Goal: Task Accomplishment & Management: Complete application form

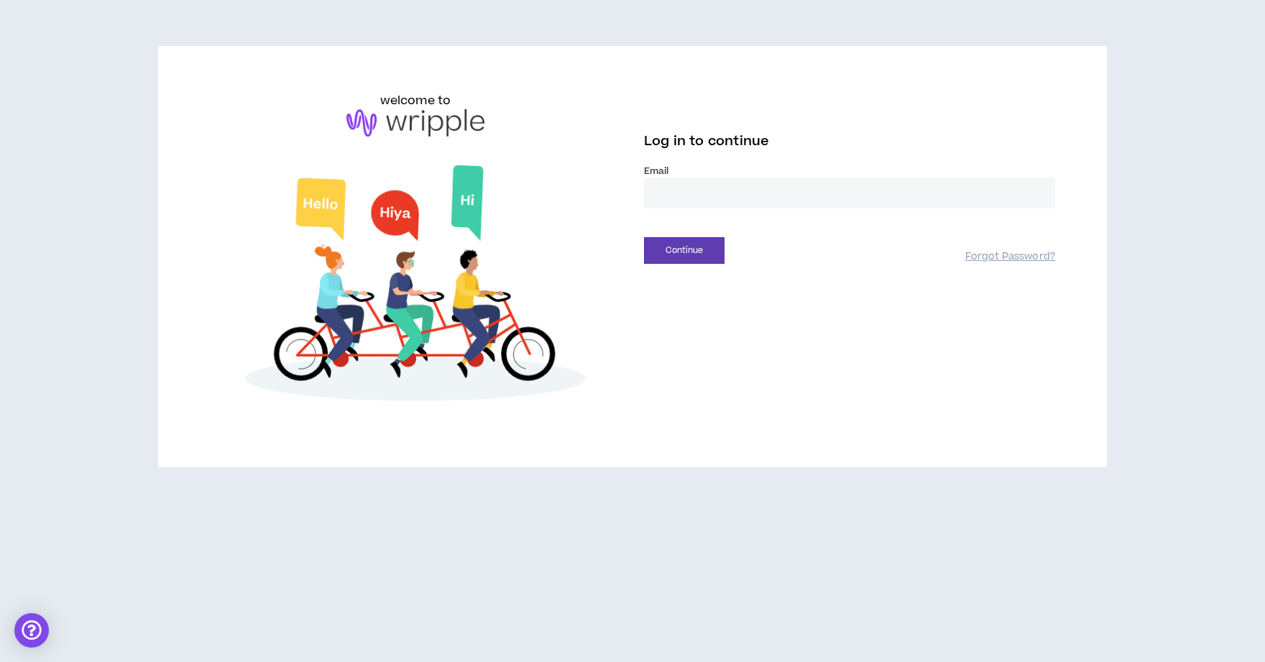
type input "**********"
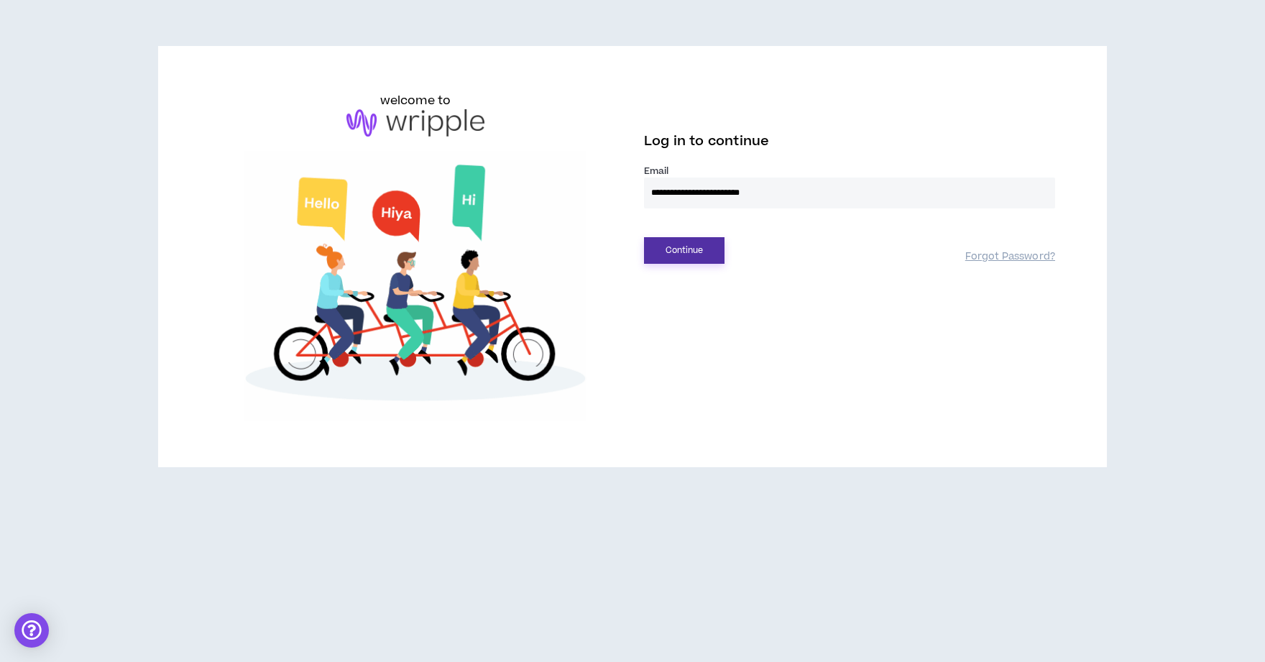
click at [707, 242] on button "Continue" at bounding box center [684, 250] width 81 height 27
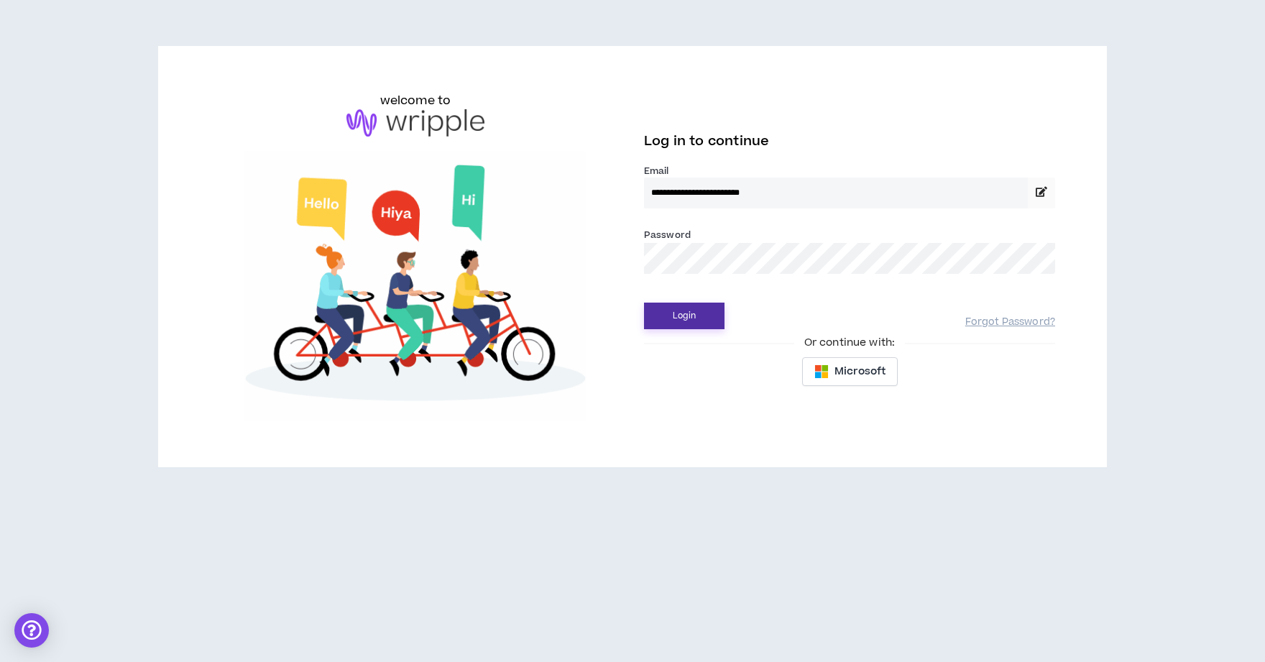
click at [684, 316] on button "Login" at bounding box center [684, 316] width 81 height 27
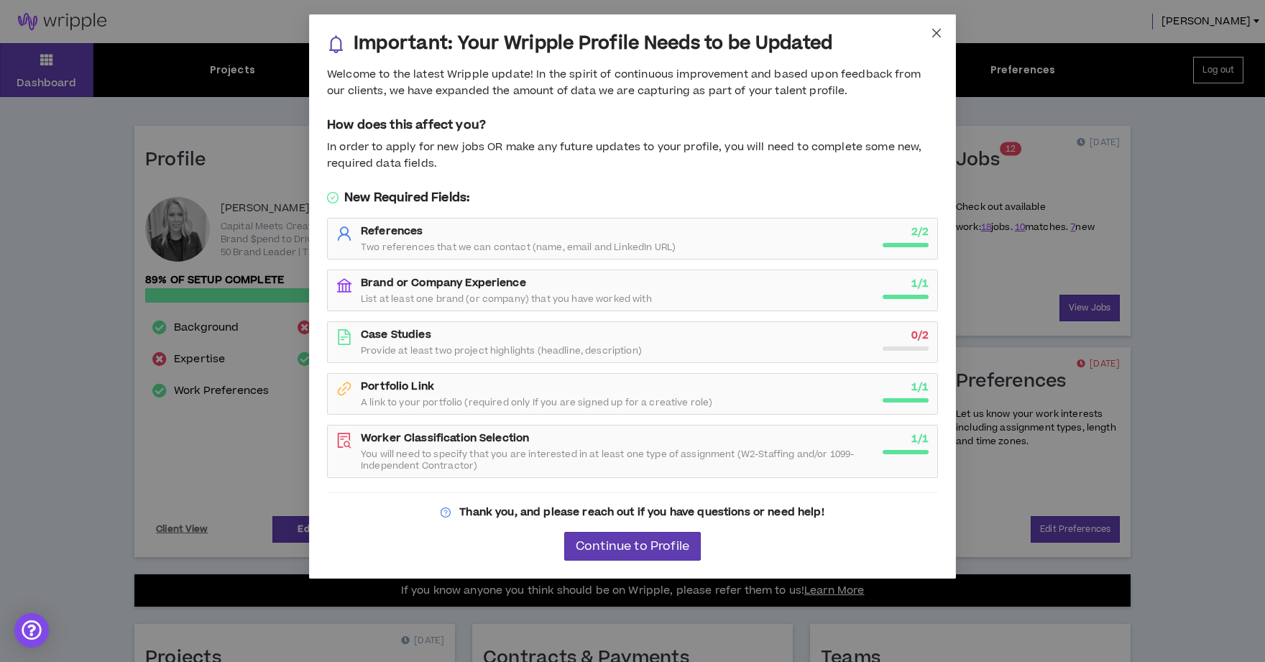
click at [936, 30] on icon "close" at bounding box center [937, 33] width 12 height 12
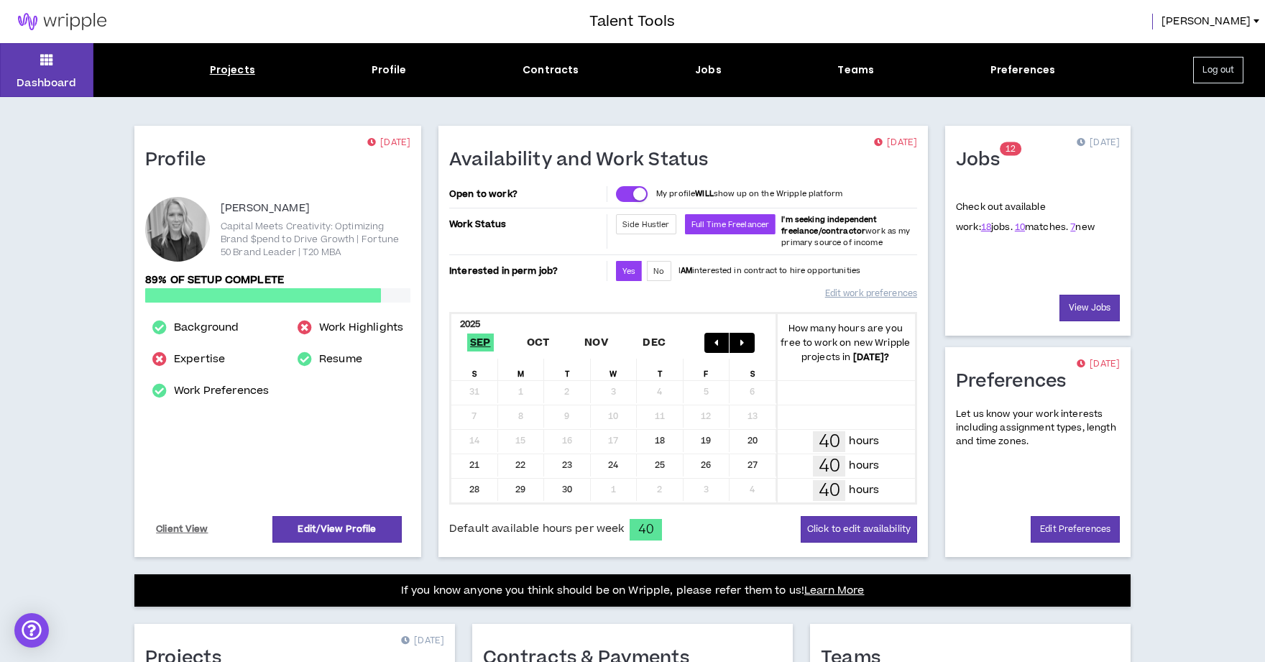
click at [229, 73] on div "Projects" at bounding box center [232, 70] width 45 height 15
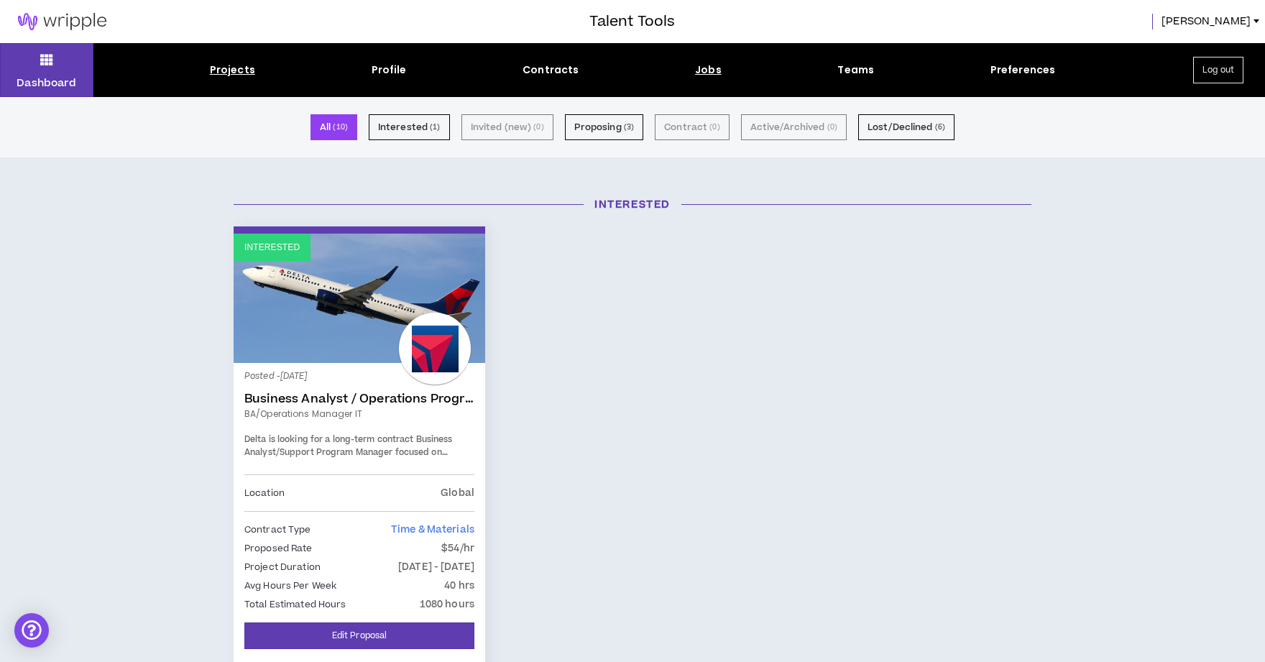
click at [701, 70] on div "Jobs" at bounding box center [708, 70] width 27 height 15
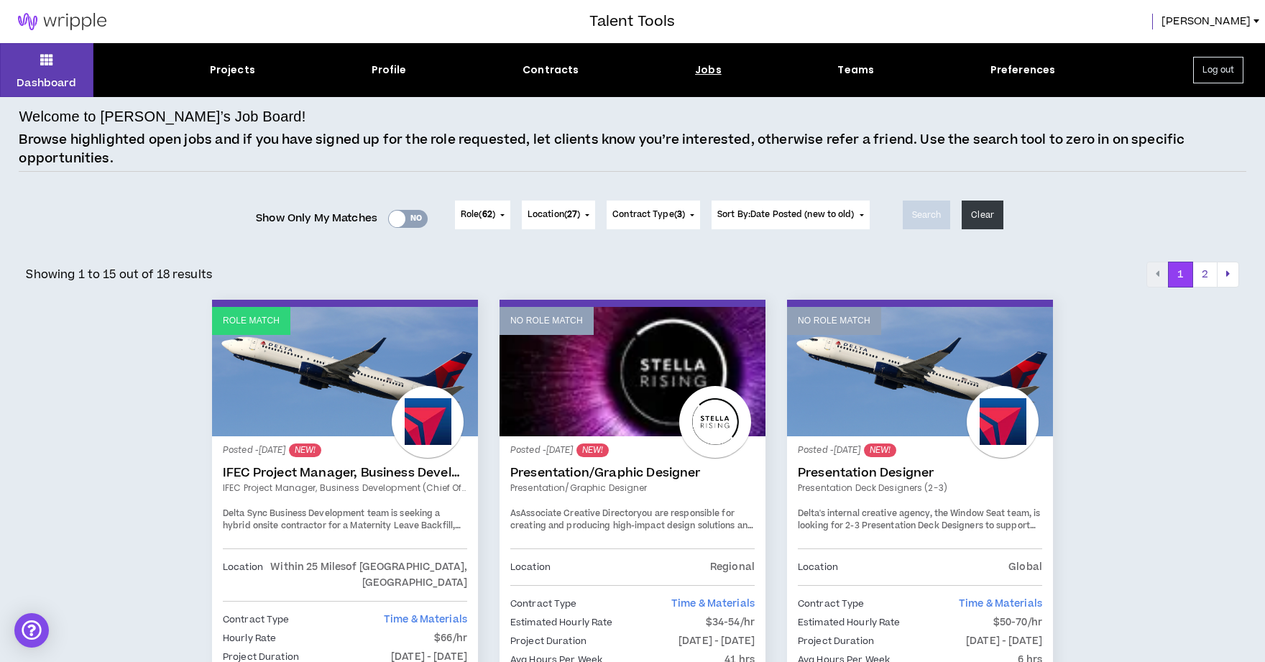
click at [410, 215] on div "Yes No" at bounding box center [408, 219] width 40 height 18
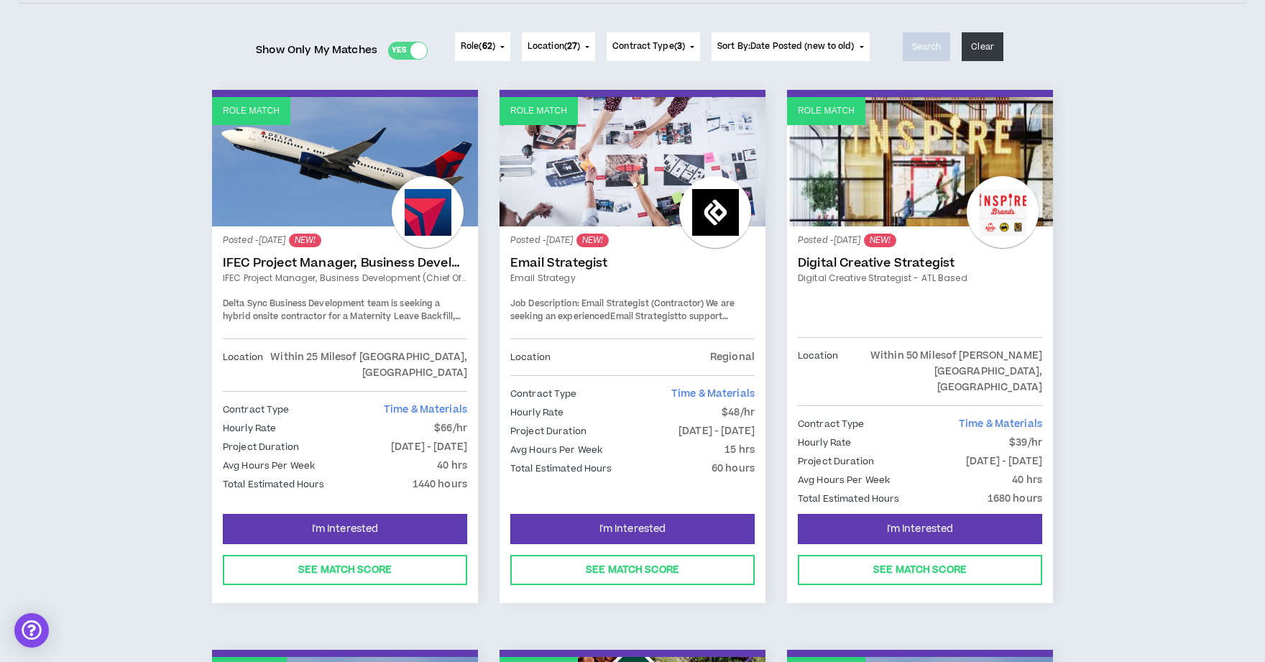
scroll to position [175, 0]
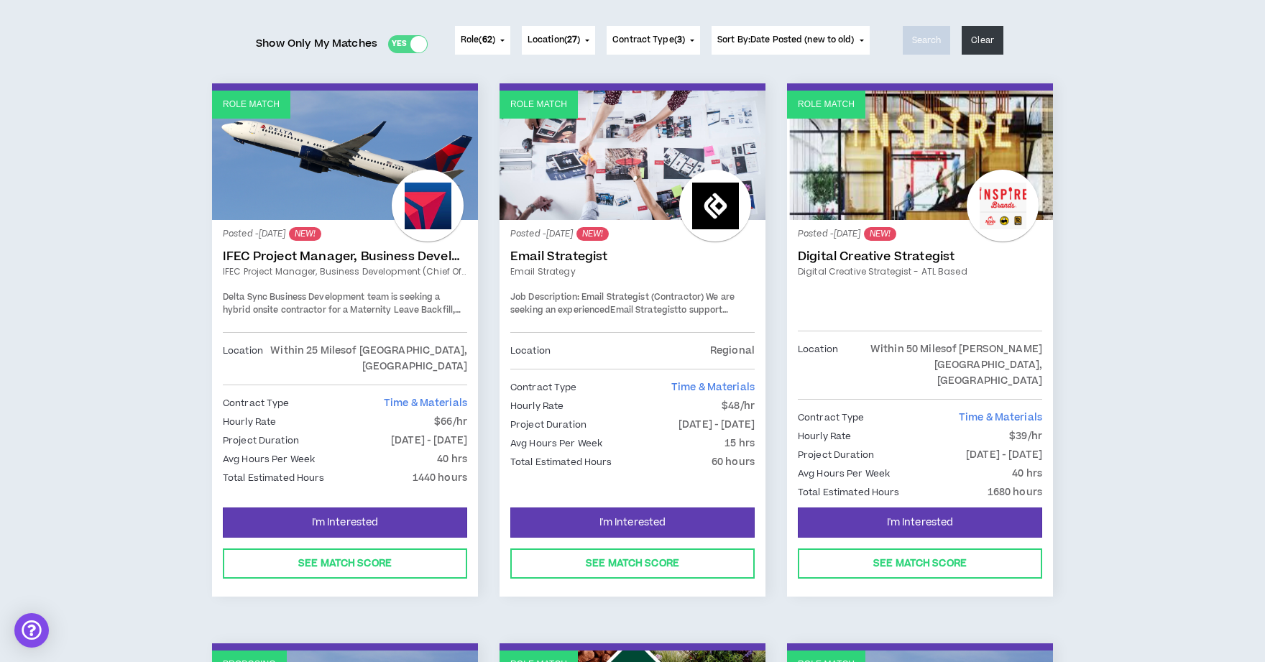
click at [308, 250] on link "IFEC Project Manager, Business Development (Chief of Staff)" at bounding box center [345, 256] width 244 height 14
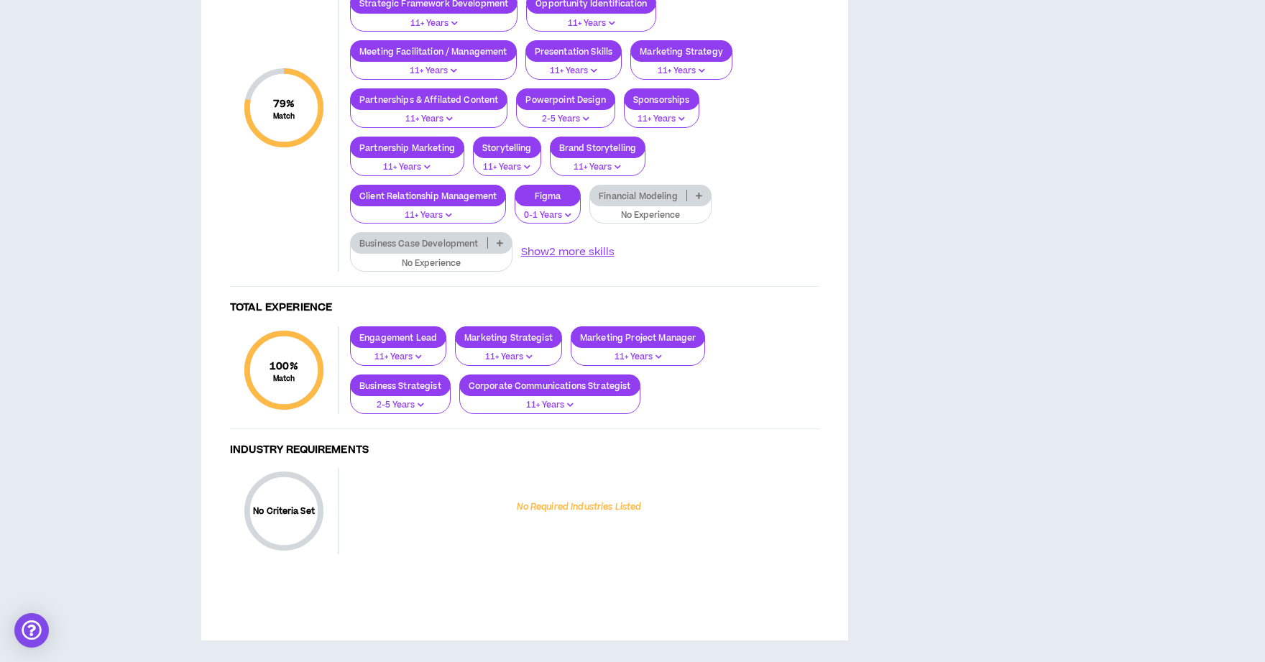
scroll to position [1515, 0]
click at [702, 199] on icon at bounding box center [699, 195] width 6 height 7
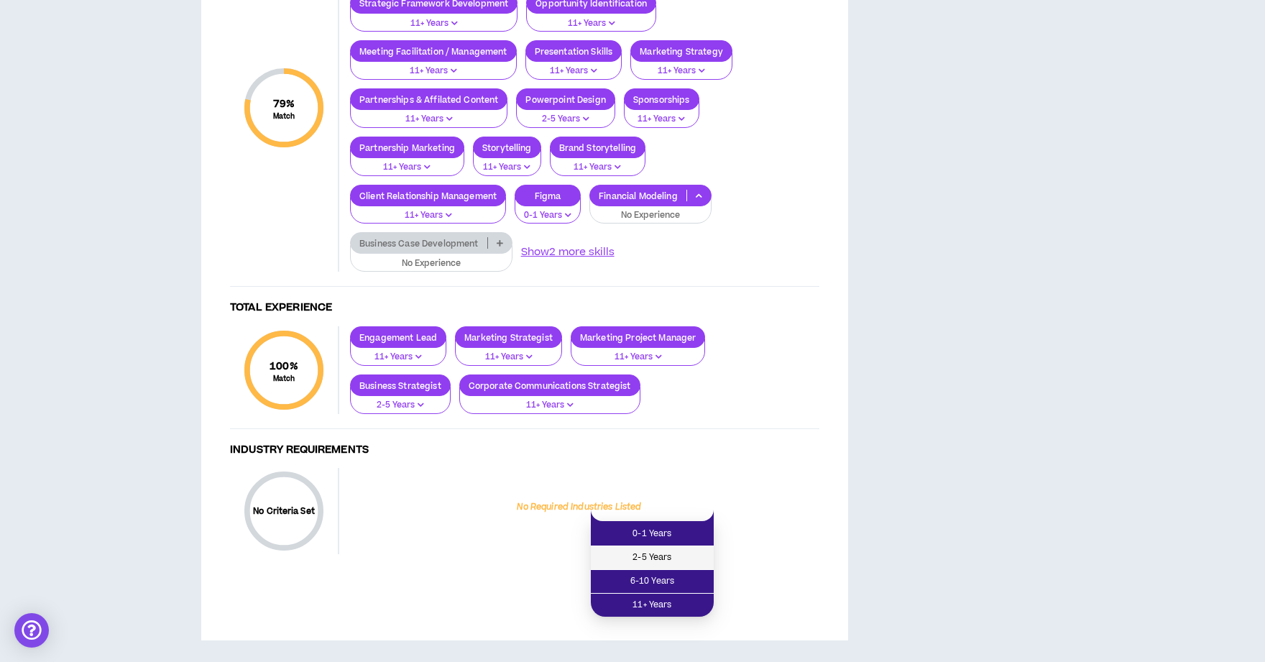
click at [689, 550] on span "2-5 Years" at bounding box center [653, 558] width 106 height 16
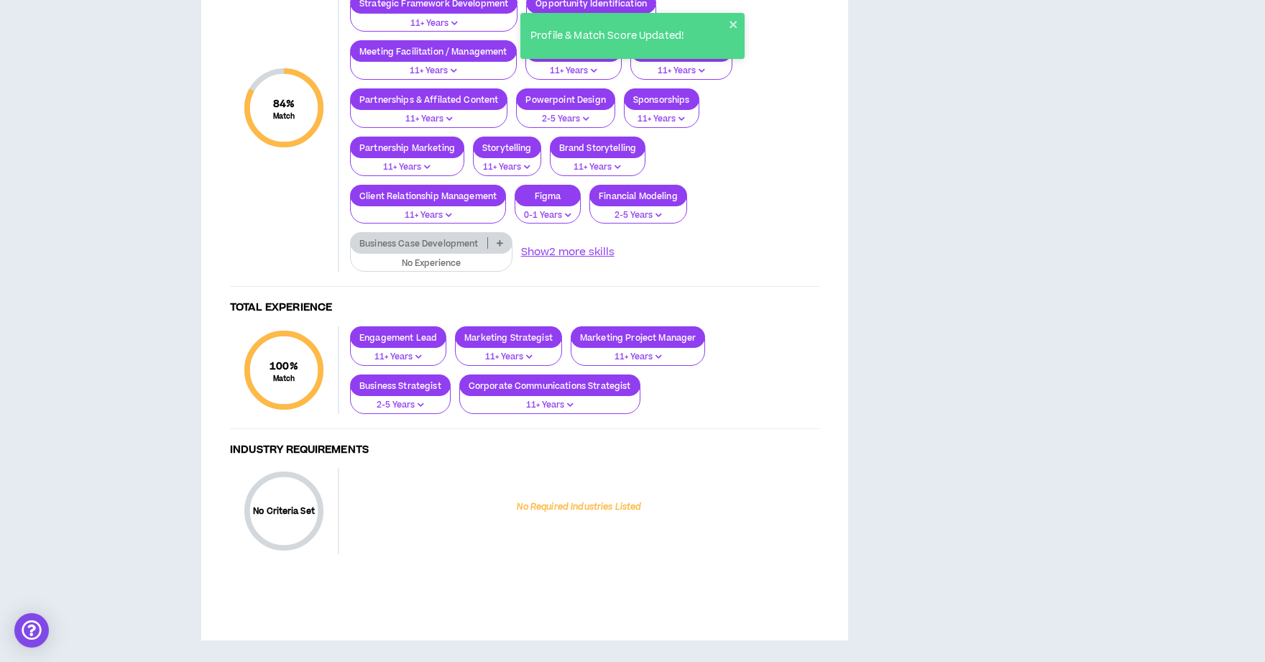
click at [502, 245] on icon at bounding box center [500, 242] width 6 height 7
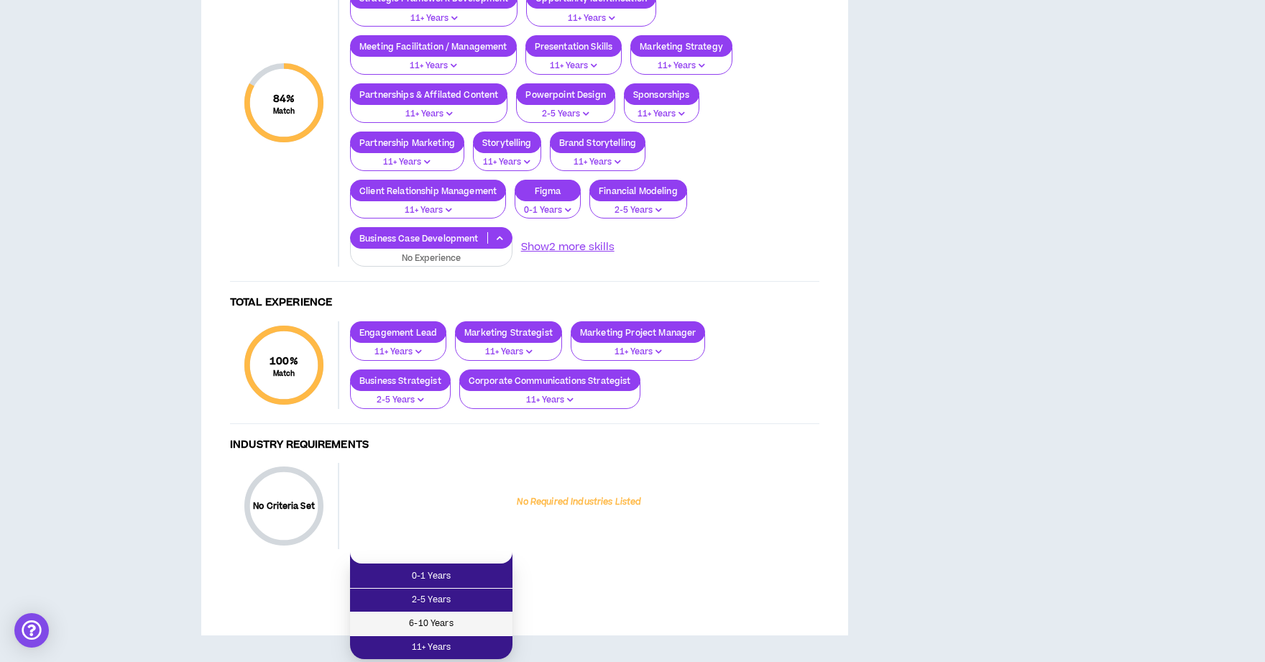
click at [487, 616] on span "6-10 Years" at bounding box center [431, 624] width 145 height 16
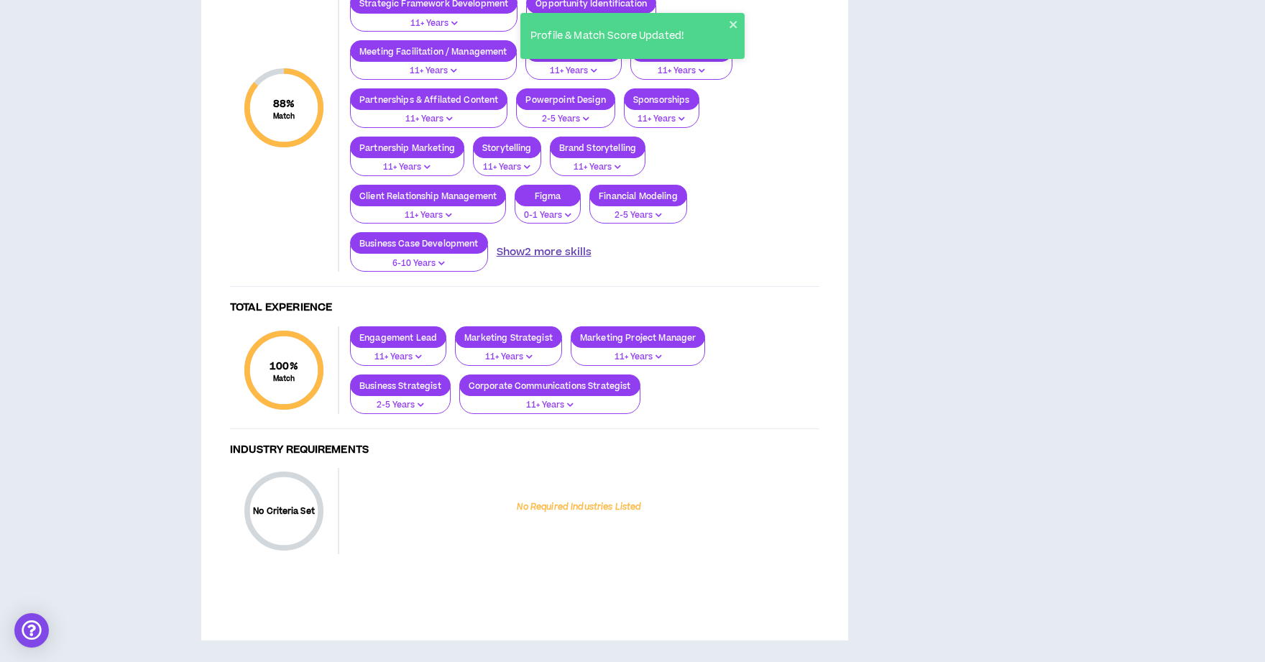
click at [554, 252] on button "Show 2 more skills" at bounding box center [544, 252] width 95 height 16
click at [578, 249] on p at bounding box center [579, 243] width 24 height 12
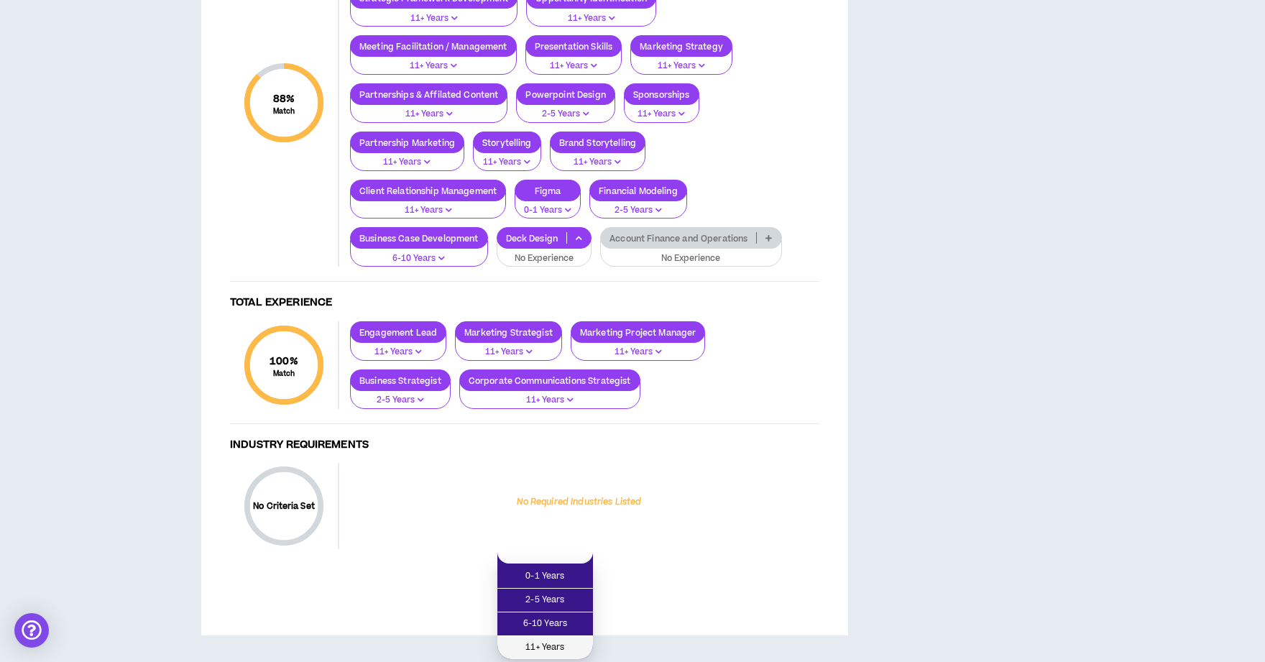
click at [559, 640] on span "11+ Years" at bounding box center [545, 648] width 78 height 16
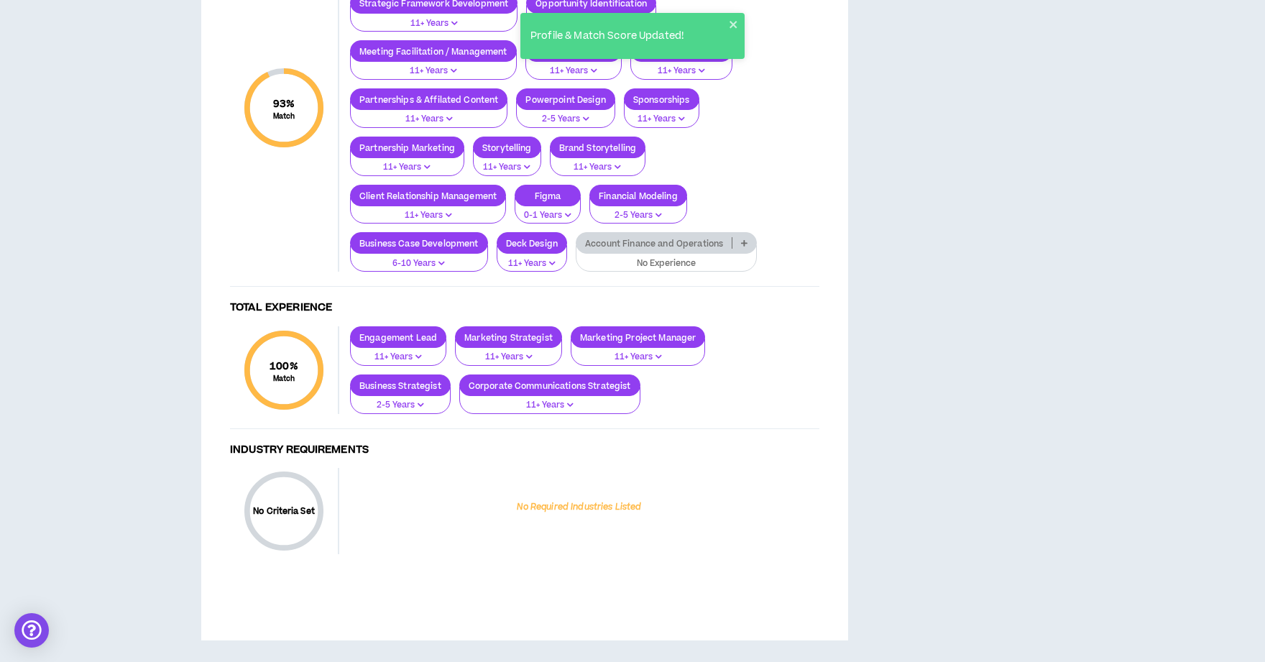
click at [751, 246] on p at bounding box center [745, 243] width 24 height 12
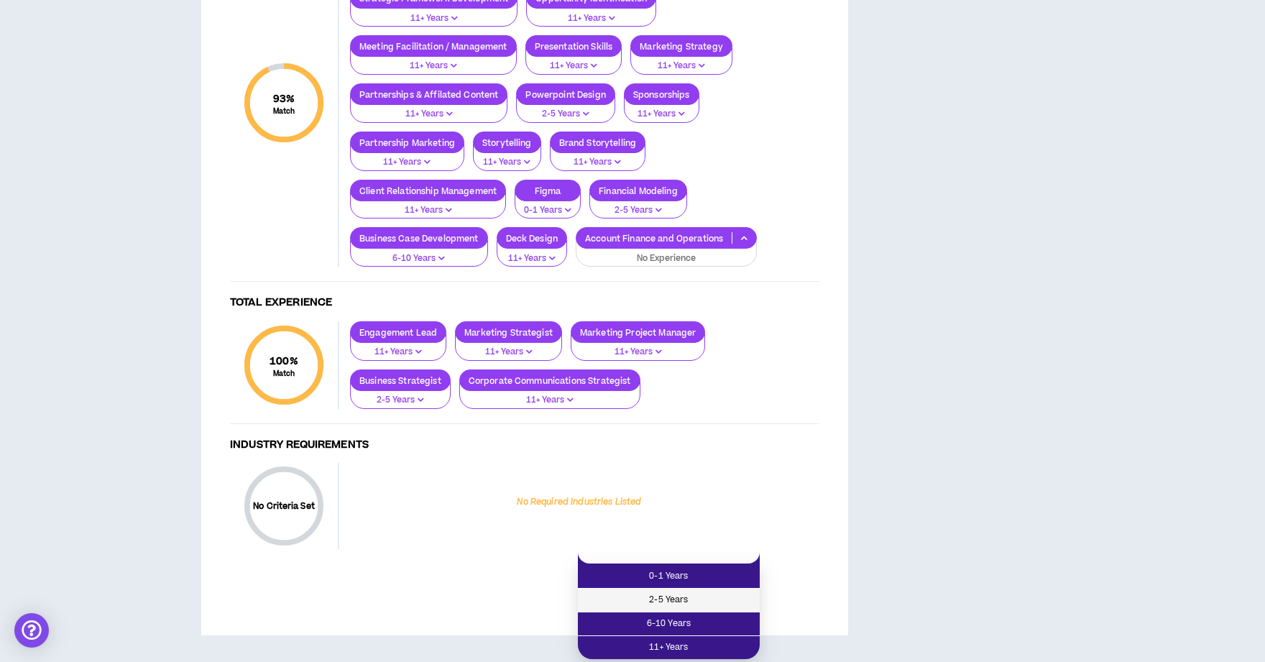
click at [735, 589] on li "2-5 Years" at bounding box center [669, 601] width 182 height 24
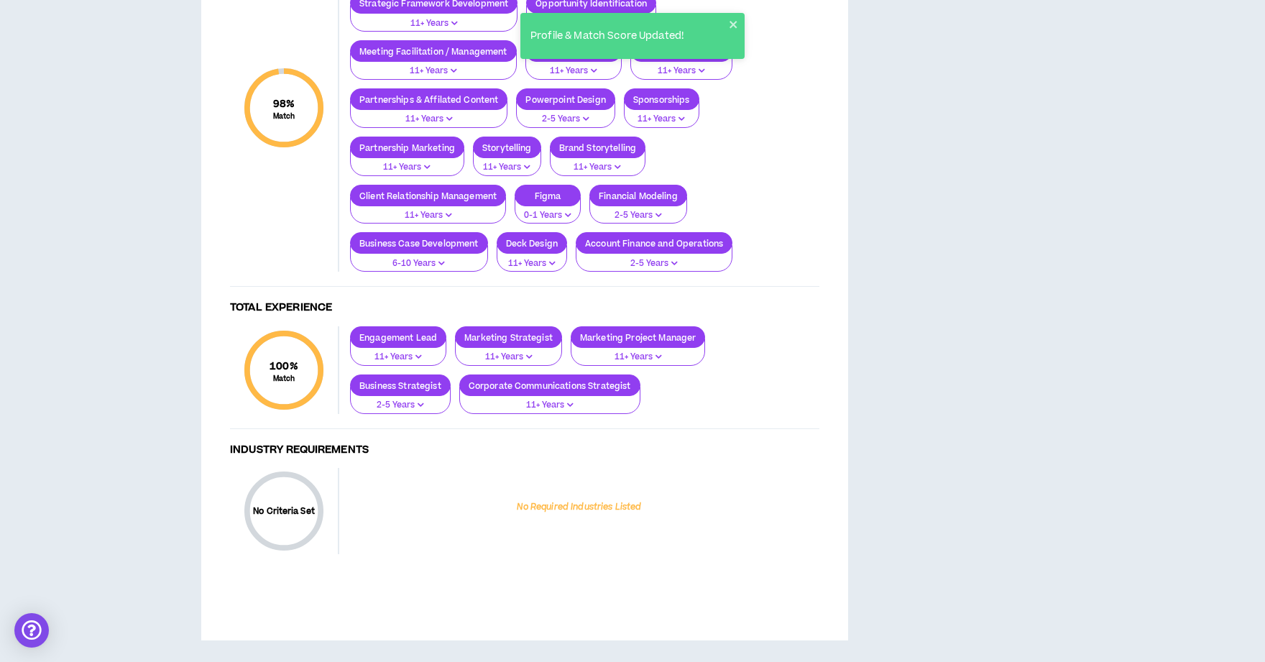
scroll to position [1386, 0]
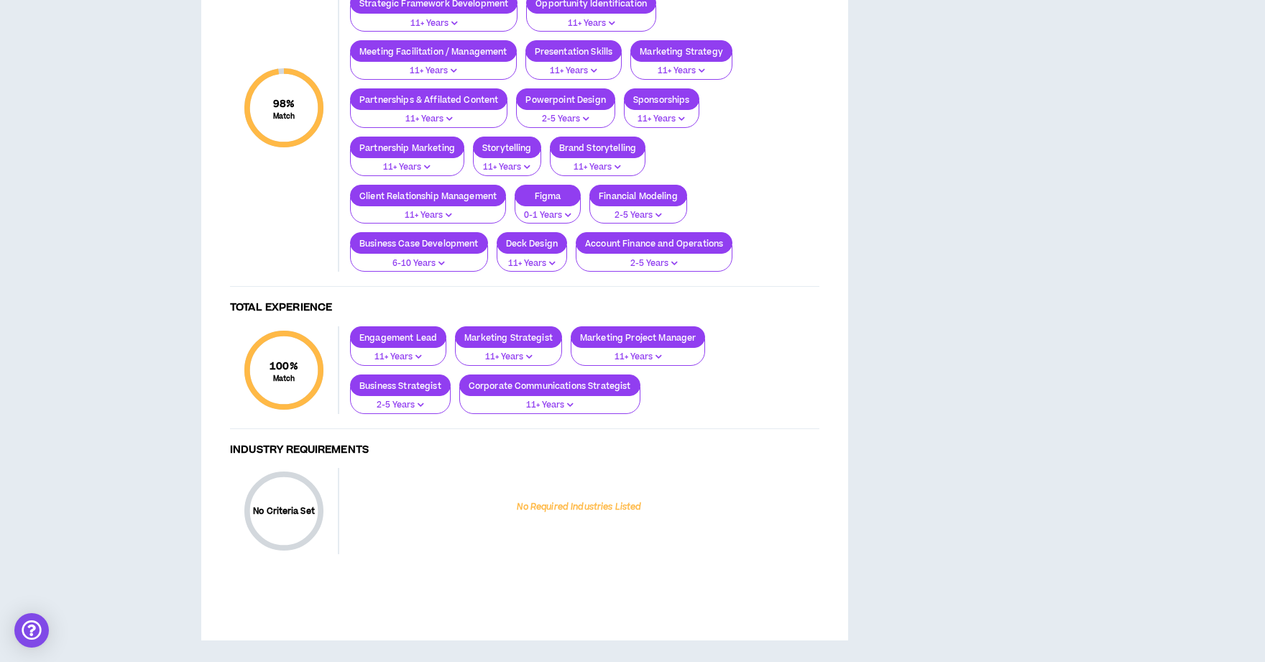
click at [592, 126] on p "2-5 Years" at bounding box center [565, 119] width 80 height 13
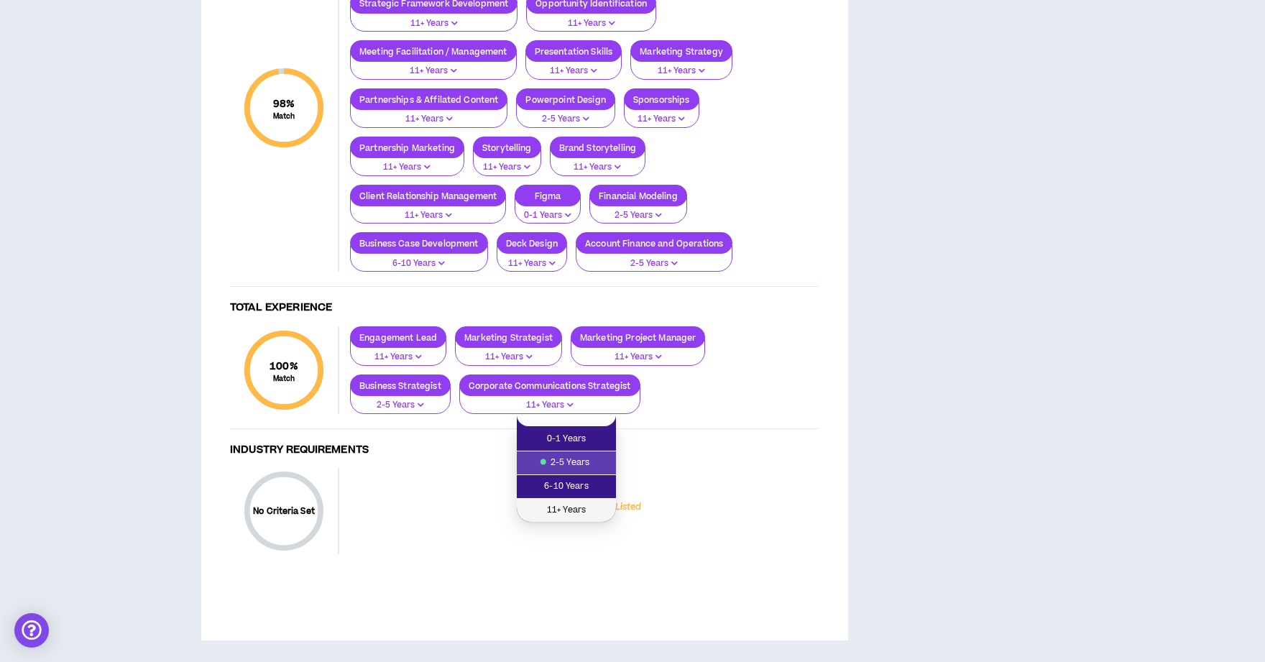
click at [588, 502] on span "11+ Years" at bounding box center [566, 510] width 82 height 16
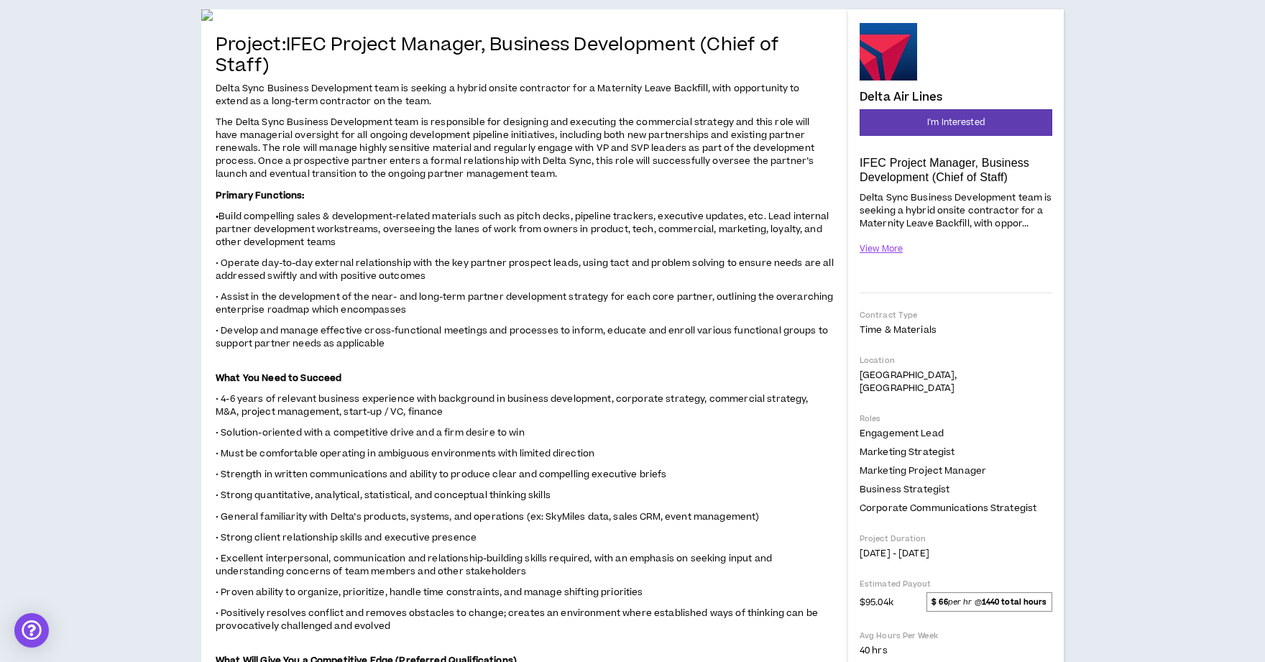
scroll to position [74, 0]
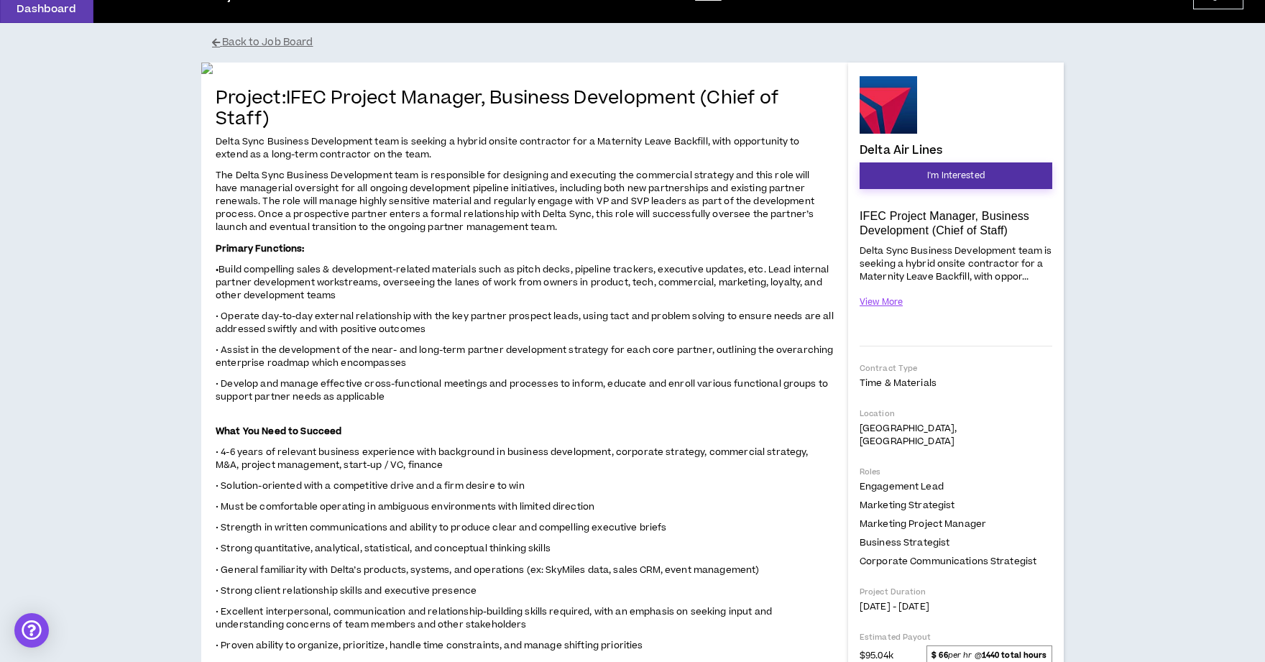
click at [952, 175] on span "I'm Interested" at bounding box center [956, 176] width 58 height 14
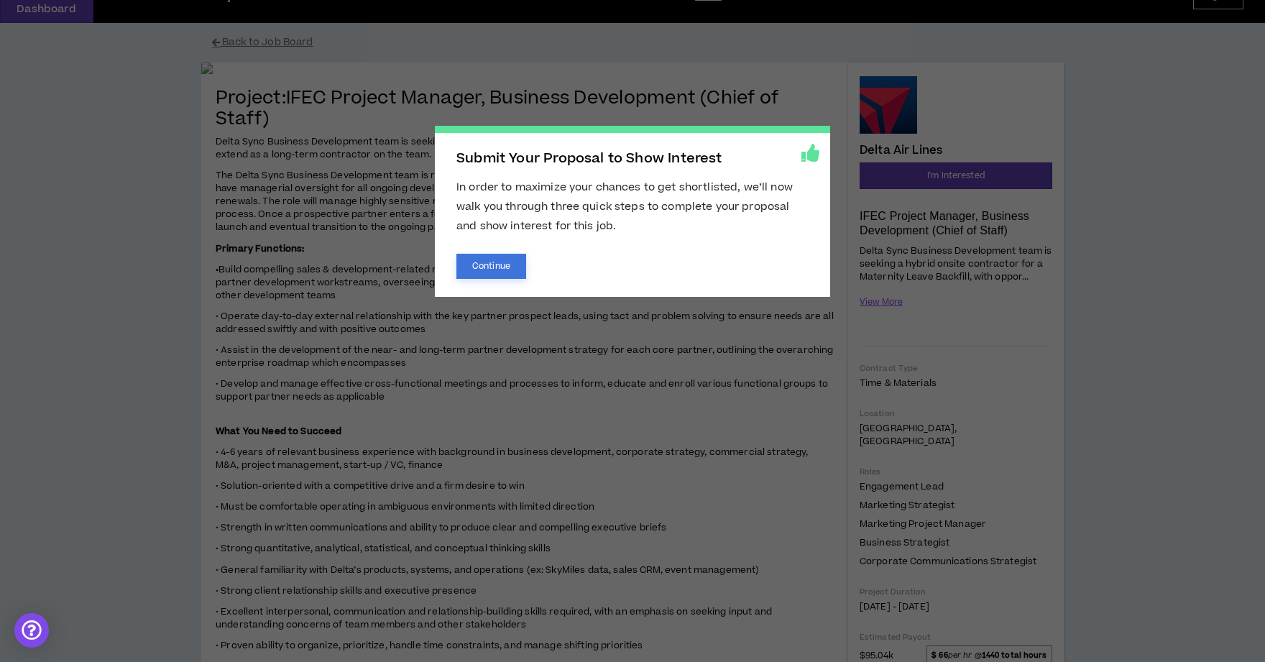
click at [500, 264] on button "Continue" at bounding box center [491, 266] width 70 height 25
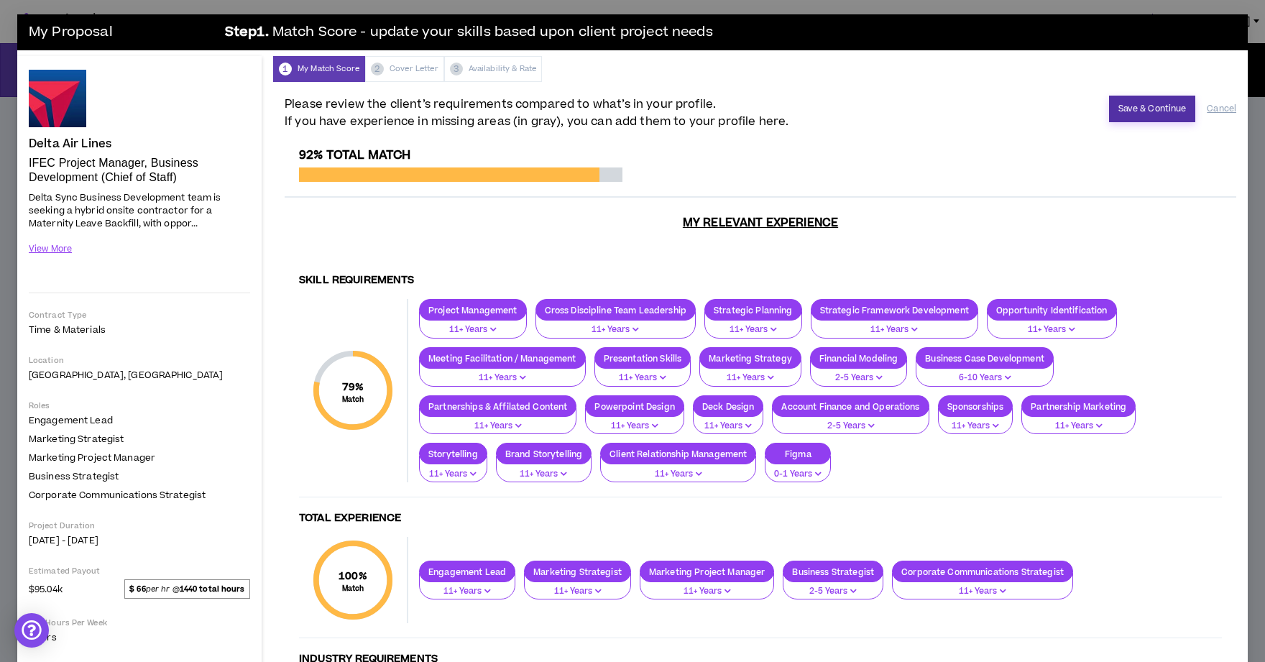
click at [1154, 109] on button "Save & Continue" at bounding box center [1152, 109] width 87 height 27
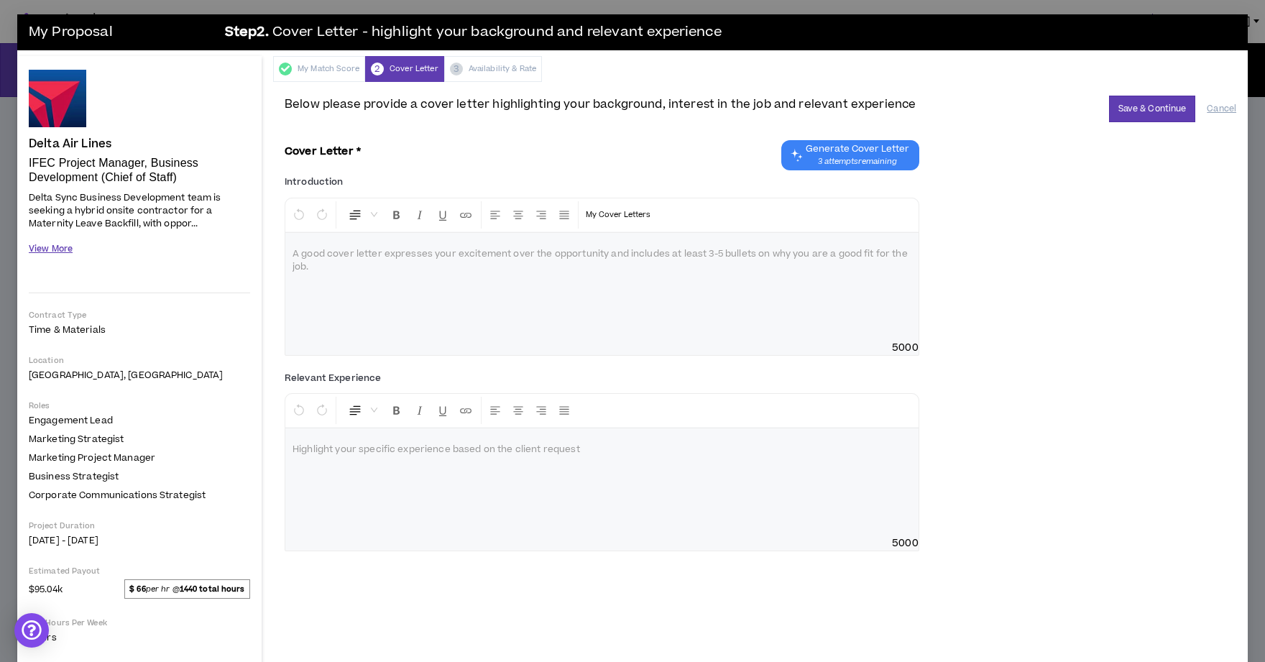
click at [60, 247] on button "View More" at bounding box center [51, 249] width 44 height 25
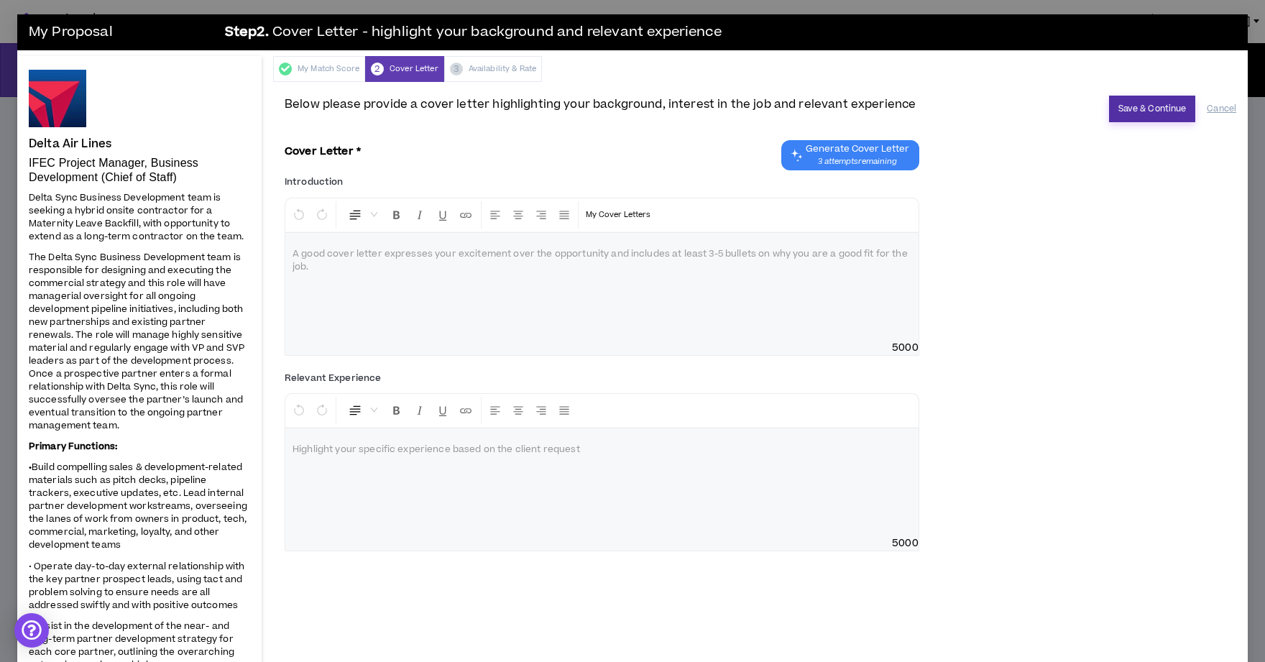
click at [1147, 109] on button "Save & Continue" at bounding box center [1152, 109] width 87 height 27
